Goal: Task Accomplishment & Management: Complete application form

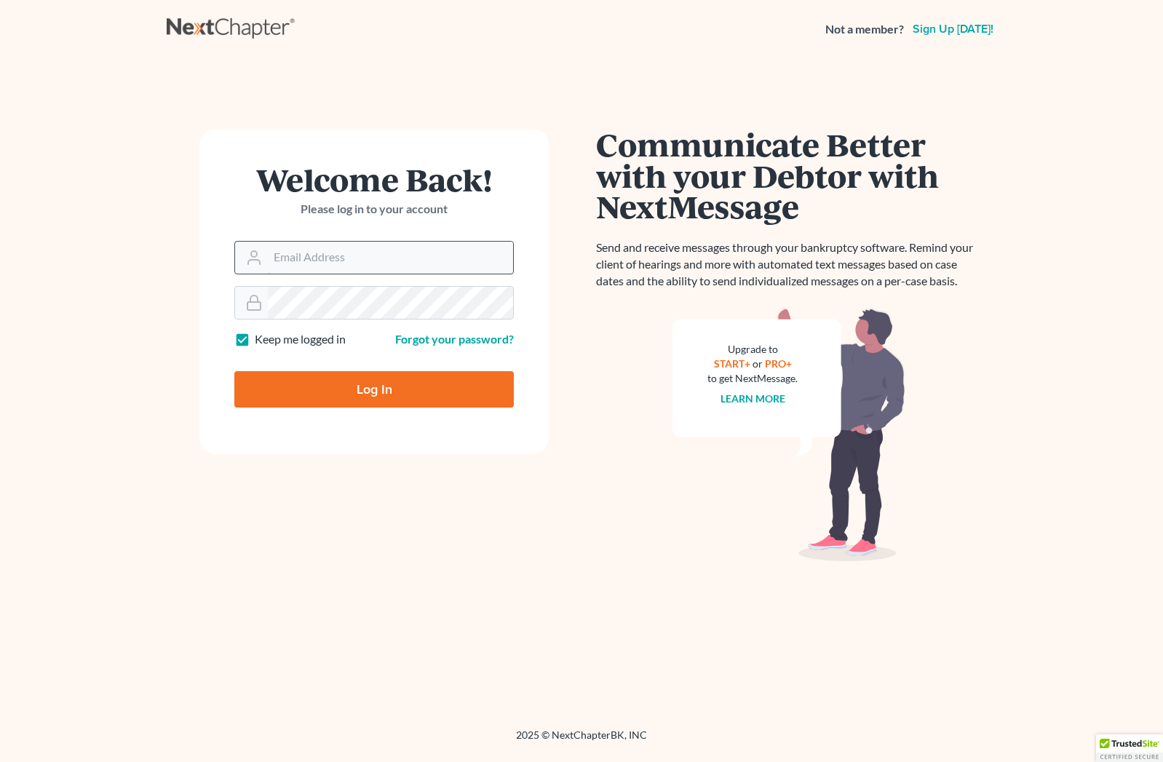
click at [346, 265] on input "Email Address" at bounding box center [390, 258] width 245 height 32
type input "[EMAIL_ADDRESS][DOMAIN_NAME]"
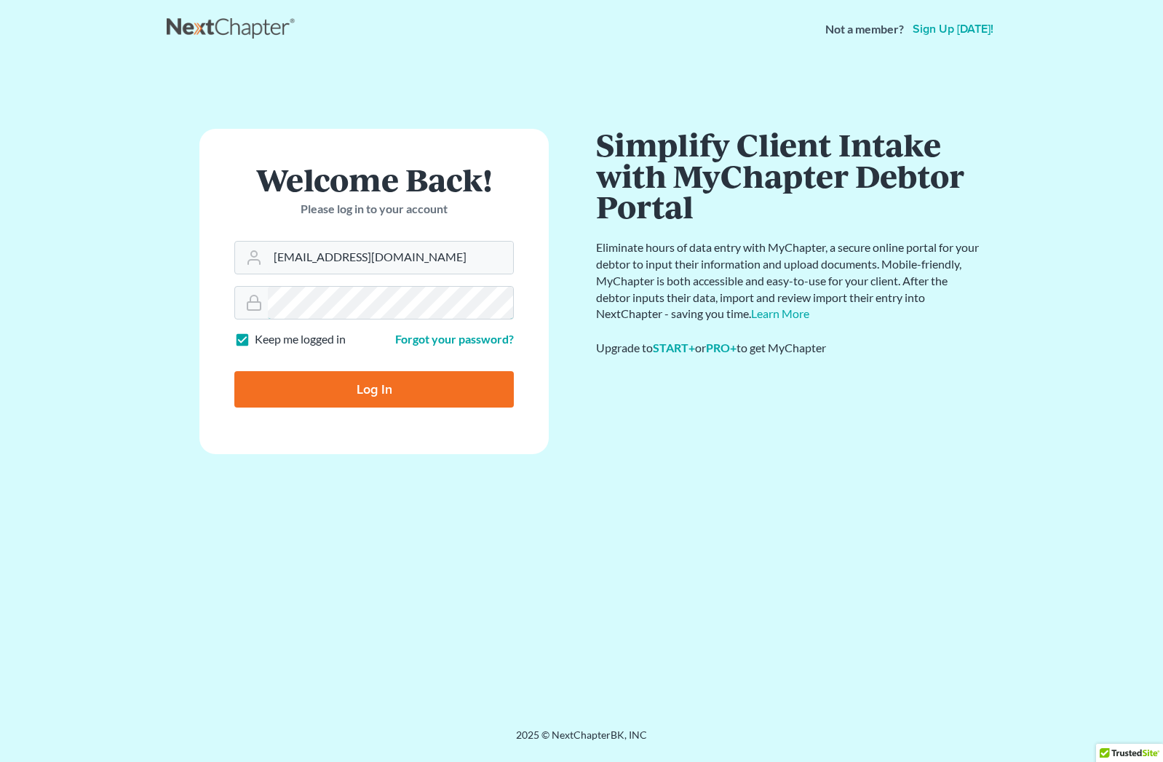
click at [234, 371] on input "Log In" at bounding box center [374, 389] width 280 height 36
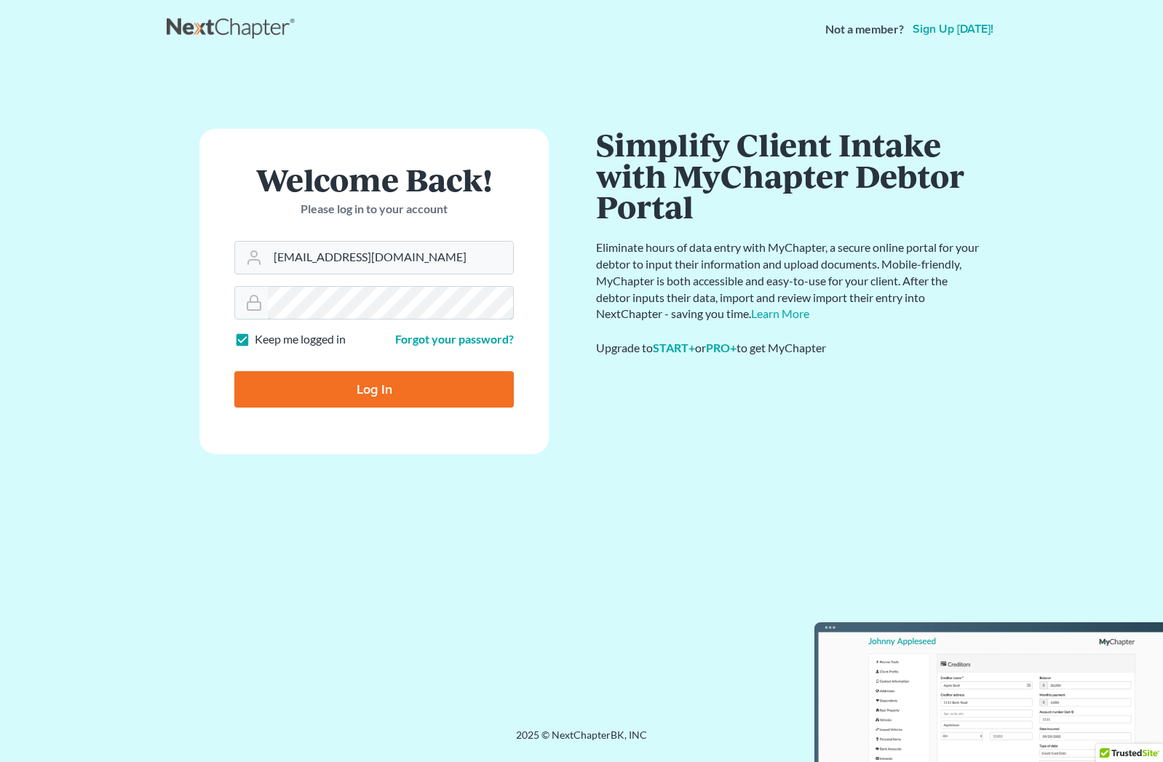
type input "Thinking..."
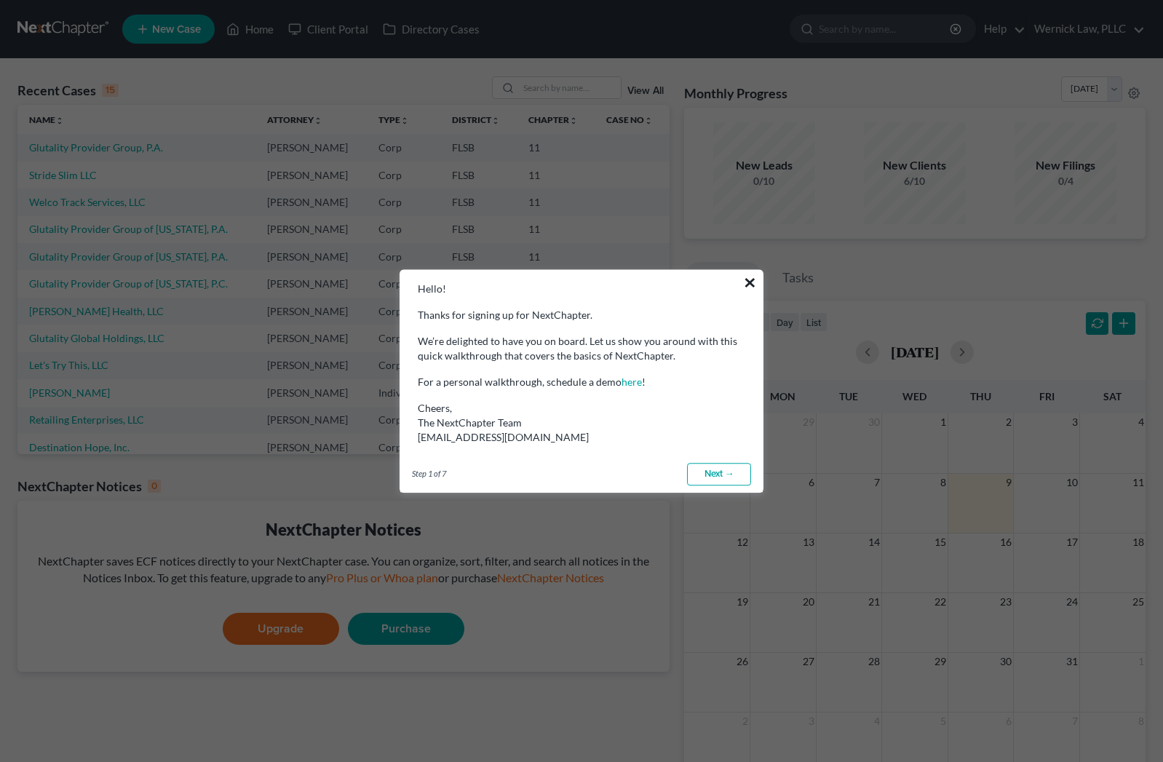
click at [745, 283] on button "×" at bounding box center [750, 282] width 14 height 23
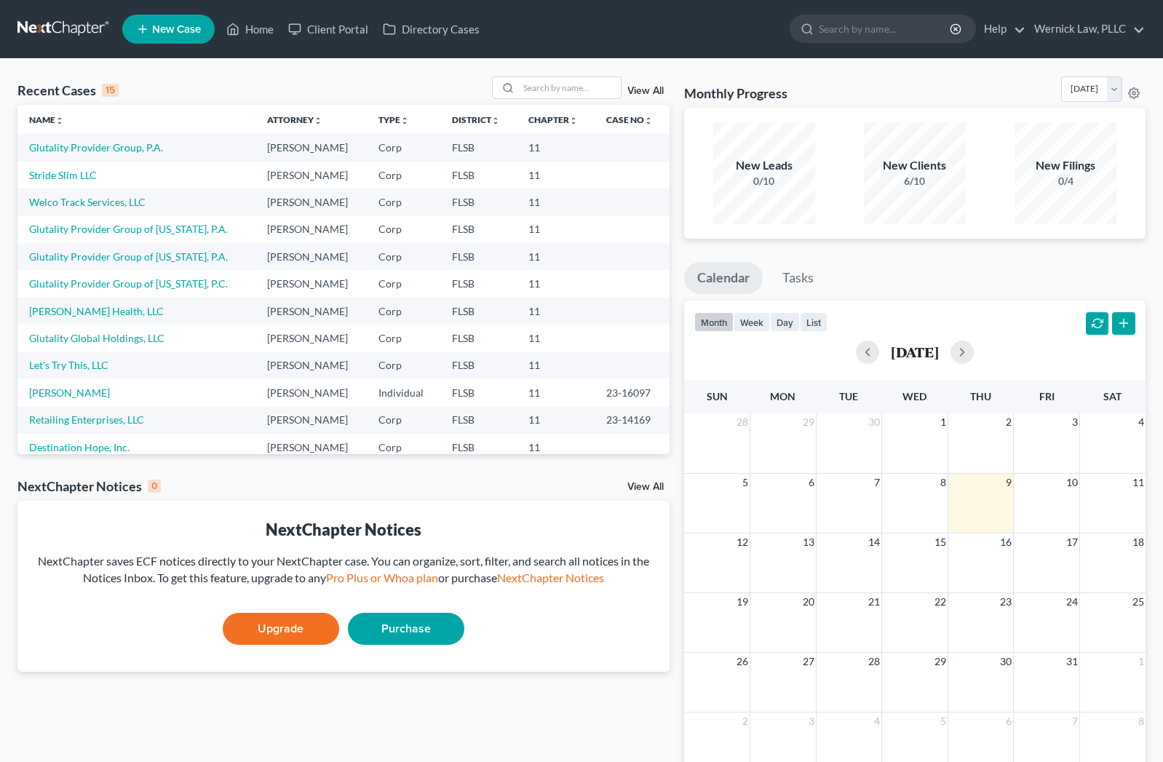
click at [160, 37] on link "New Case" at bounding box center [168, 29] width 92 height 29
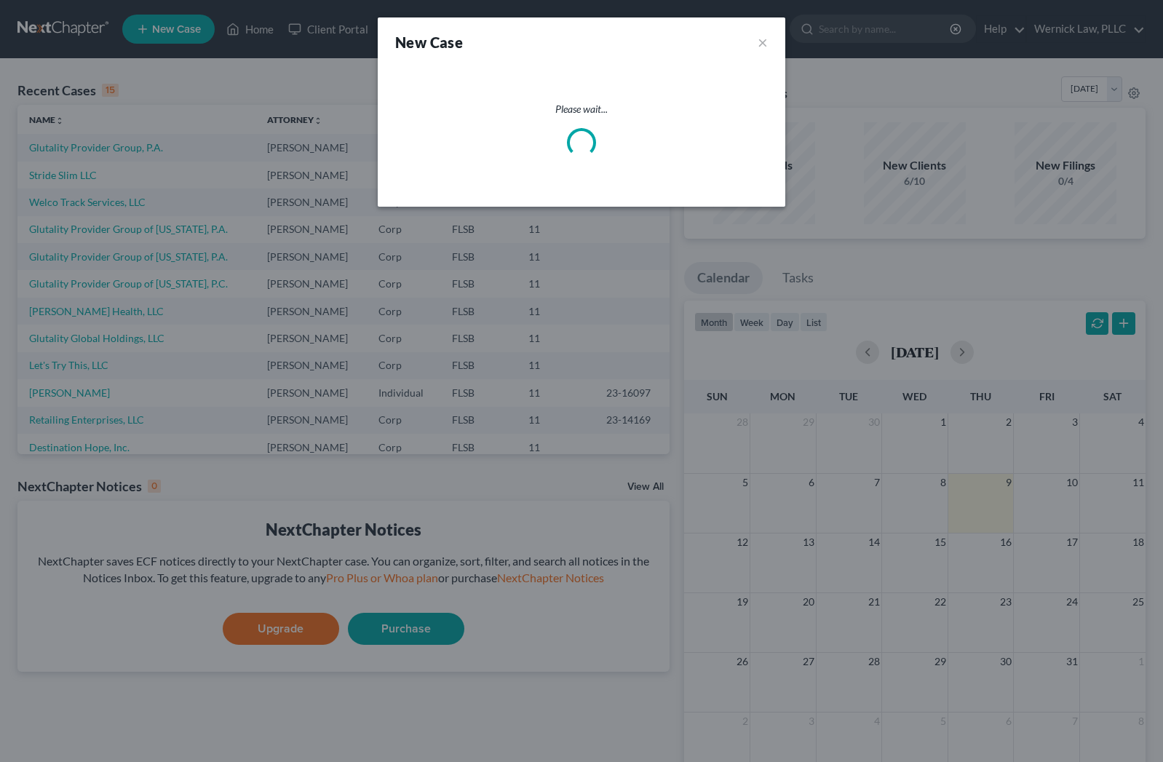
select select "17"
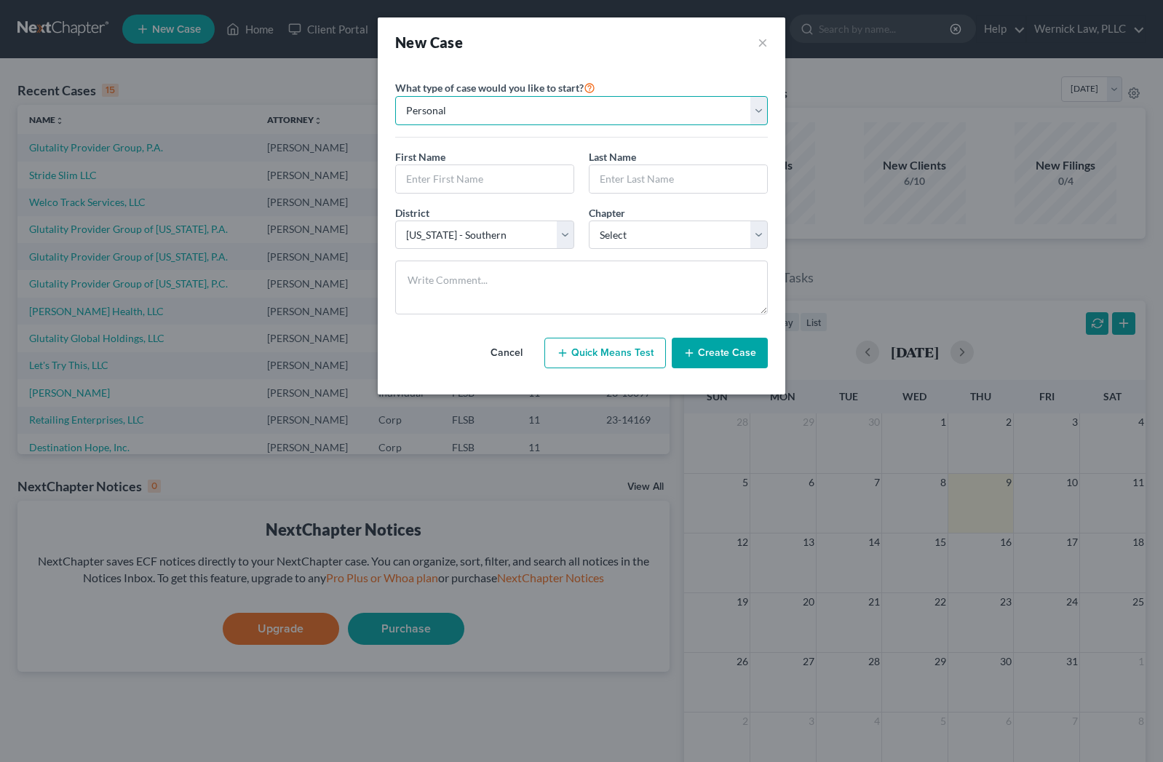
click at [494, 116] on select "Personal Business" at bounding box center [581, 110] width 373 height 29
select select "1"
click at [395, 96] on select "Personal Business" at bounding box center [581, 110] width 373 height 29
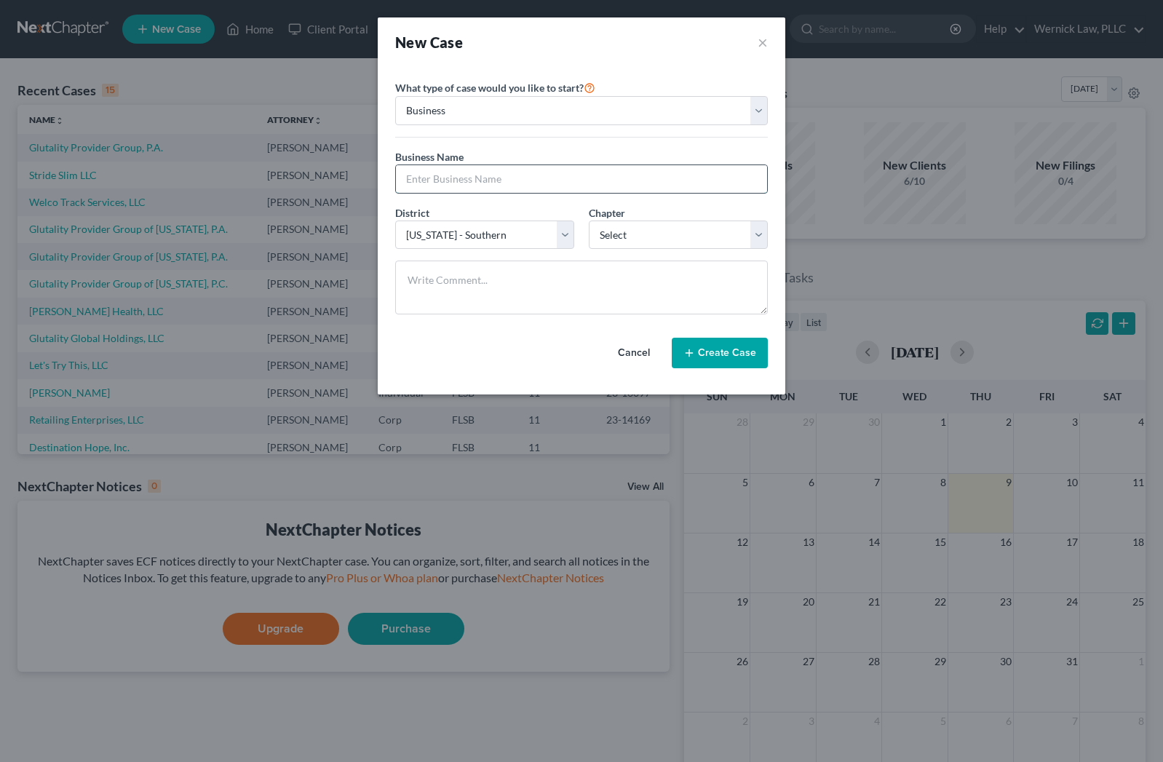
click at [483, 181] on input "text" at bounding box center [581, 179] width 371 height 28
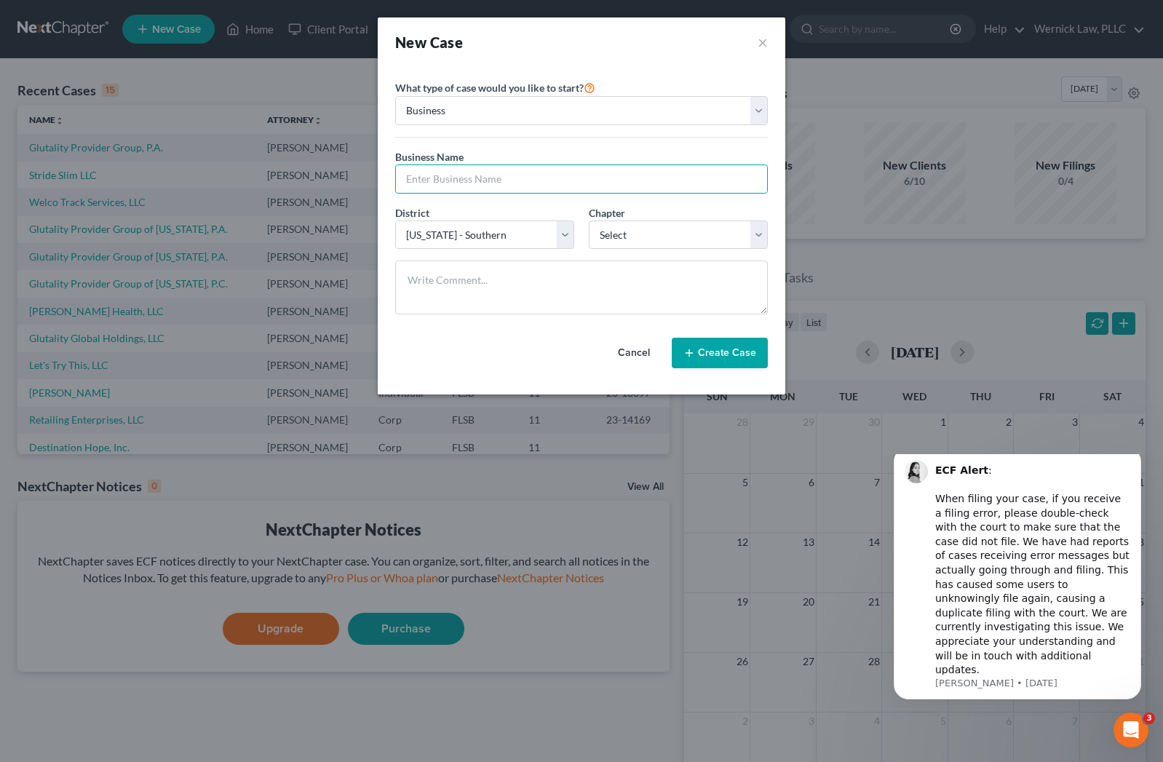
click at [639, 349] on button "Cancel" at bounding box center [634, 352] width 64 height 29
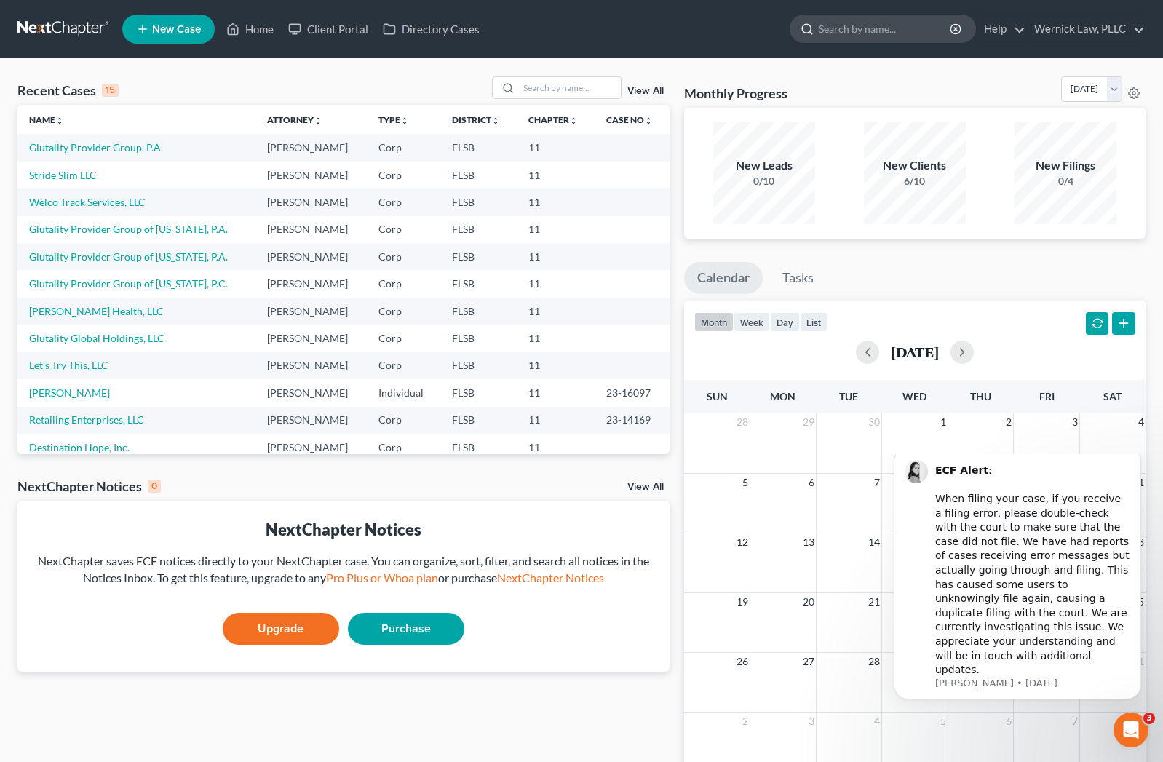
click at [889, 29] on input "search" at bounding box center [885, 28] width 133 height 27
click at [891, 30] on input "lake buena" at bounding box center [885, 28] width 133 height 27
type input "lake buena"
click at [956, 31] on icon "button" at bounding box center [956, 29] width 12 height 12
click at [171, 24] on span "New Case" at bounding box center [176, 29] width 49 height 11
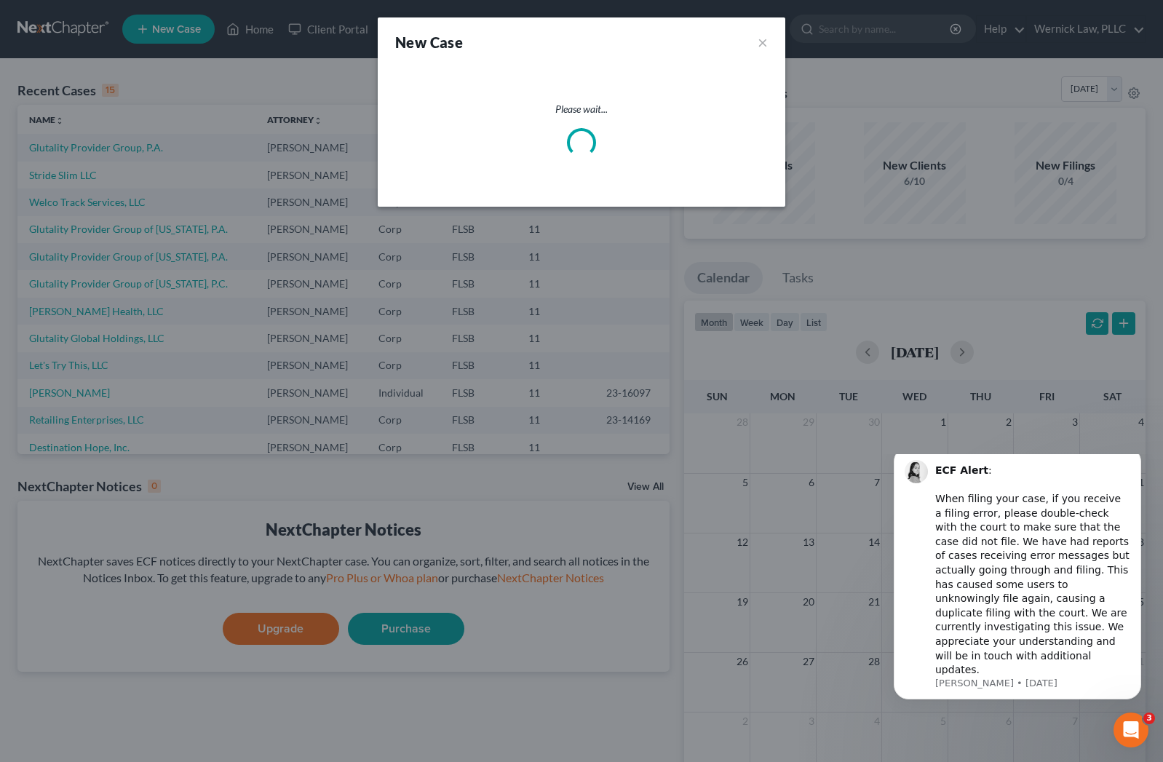
select select "17"
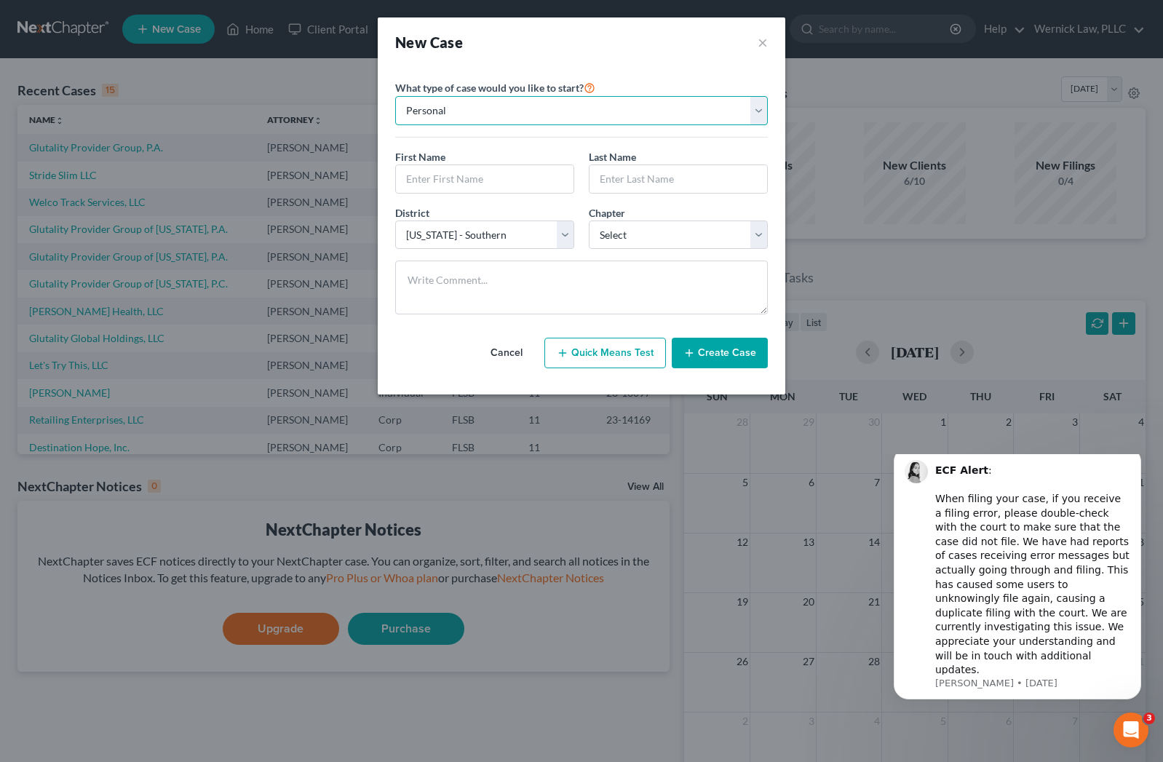
click at [467, 111] on select "Personal Business" at bounding box center [581, 110] width 373 height 29
select select "1"
click at [395, 96] on select "Personal Business" at bounding box center [581, 110] width 373 height 29
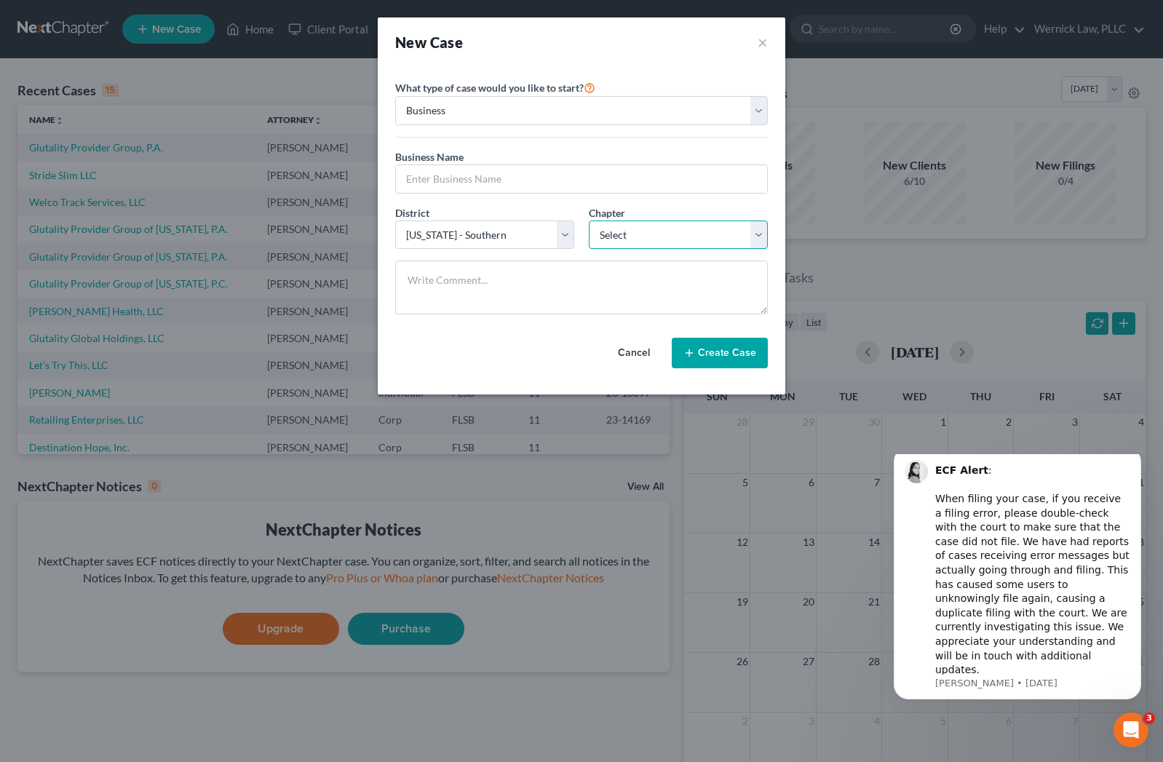
click at [689, 239] on select "Select 7 11 12" at bounding box center [678, 235] width 179 height 29
select select "1"
click at [589, 221] on select "Select 7 11 12" at bounding box center [678, 235] width 179 height 29
